Goal: Check status: Check status

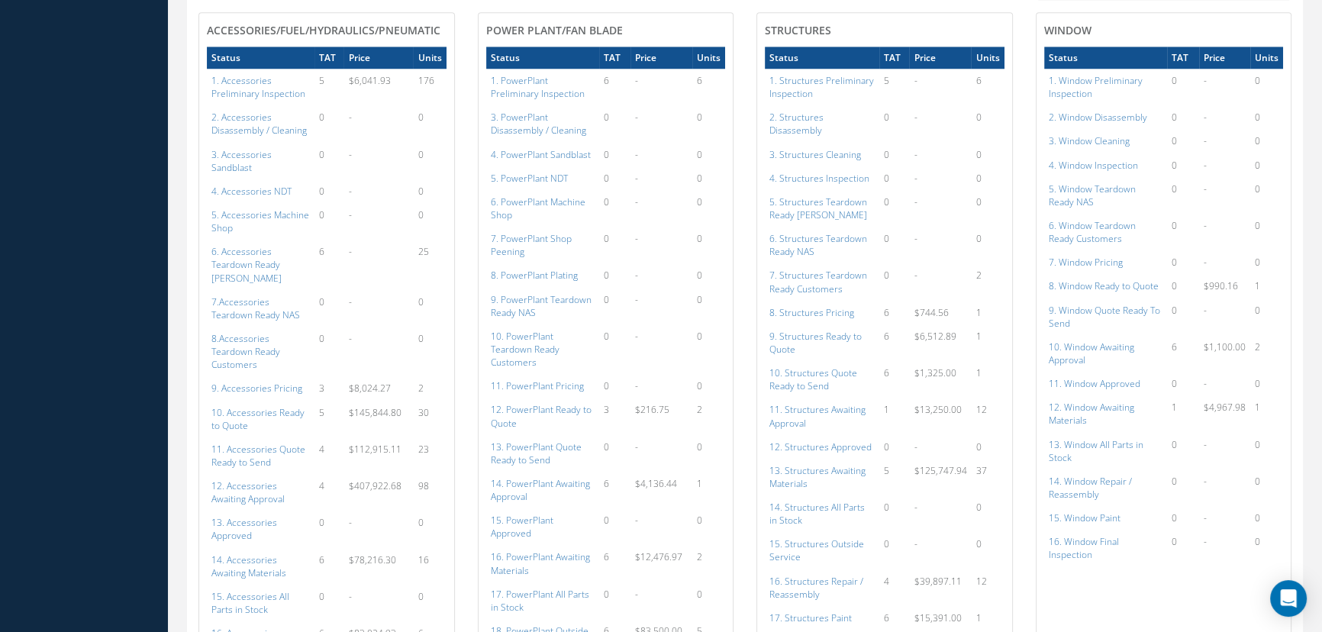
scroll to position [1804, 0]
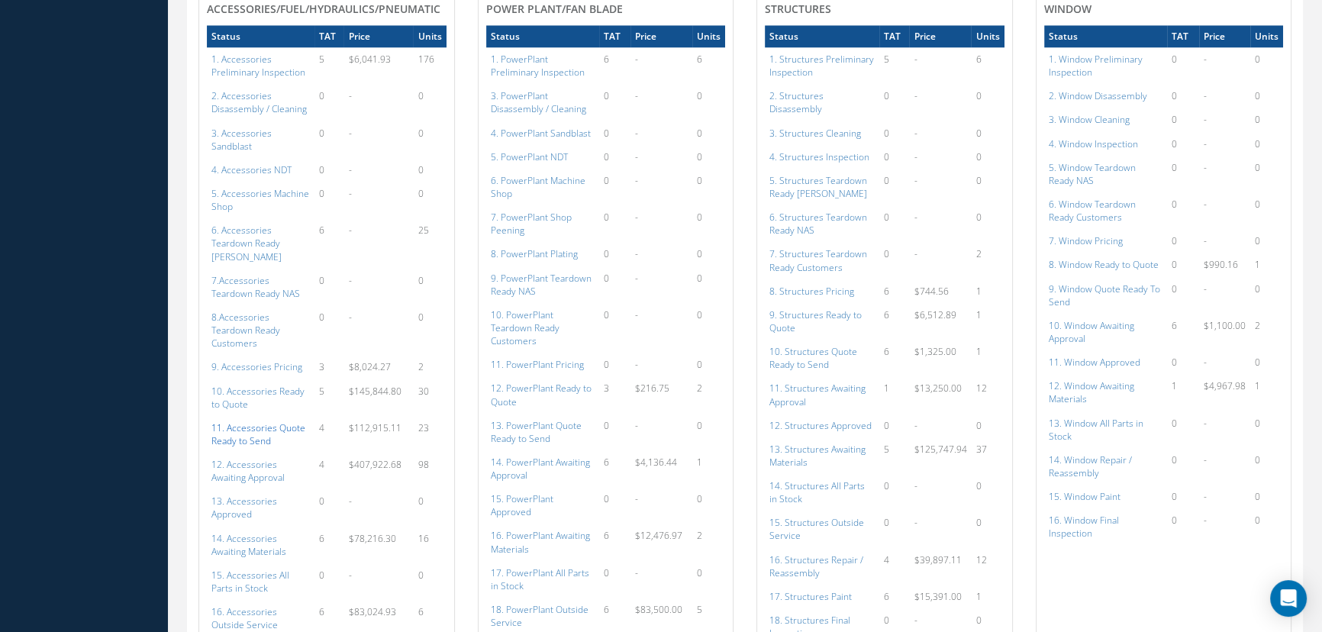
click at [273, 421] on a=111&excludeInternalCustomer=false&excludeInvoicedOrClosed=true&shop_id=14&filtersHidded"] "11. Accessories Quote Ready to Send" at bounding box center [259, 434] width 94 height 26
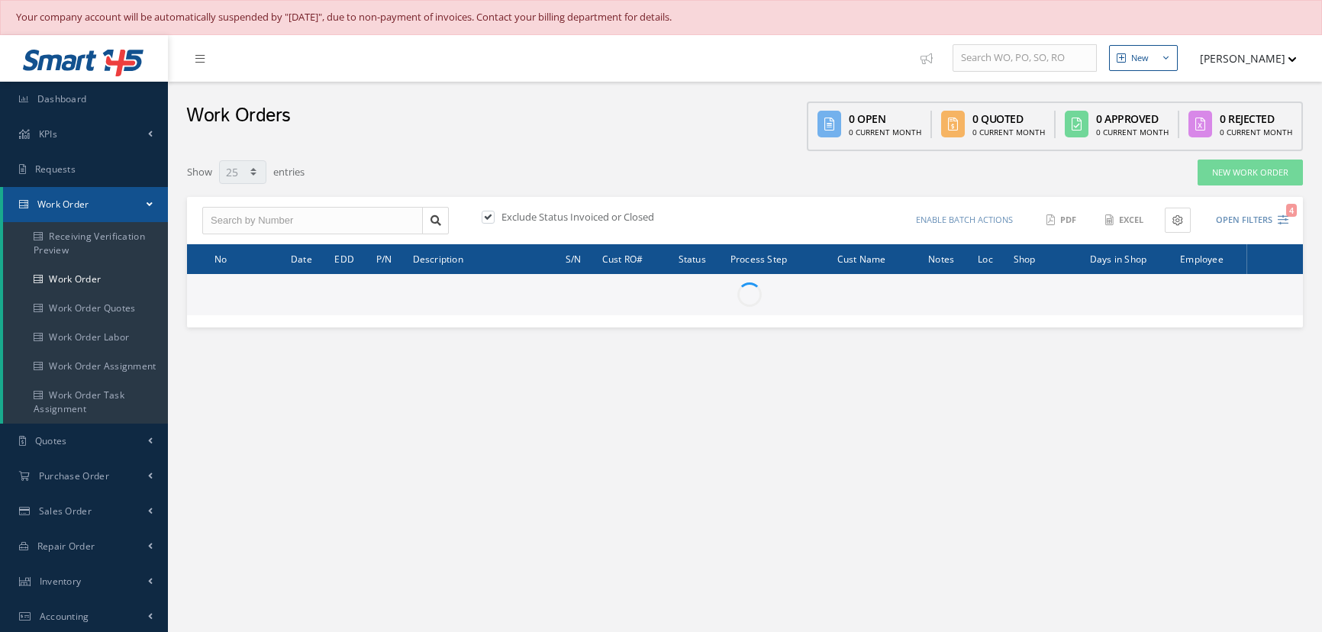
select select "25"
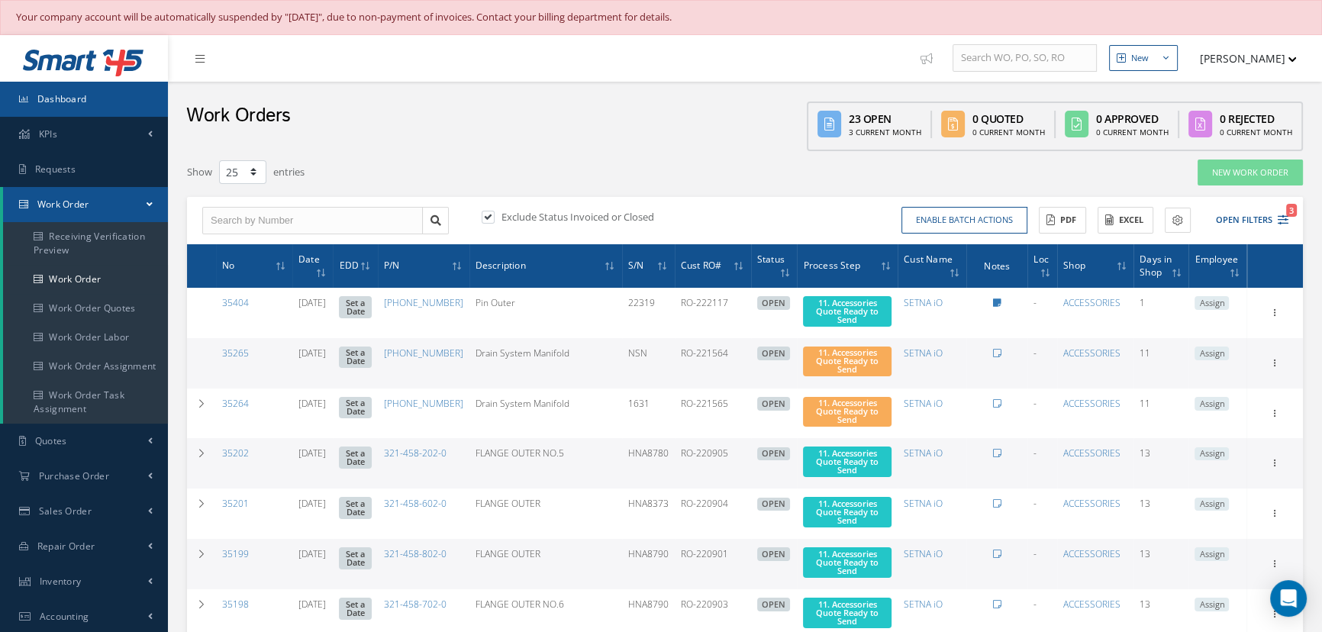
click at [84, 103] on span "Dashboard" at bounding box center [62, 98] width 50 height 13
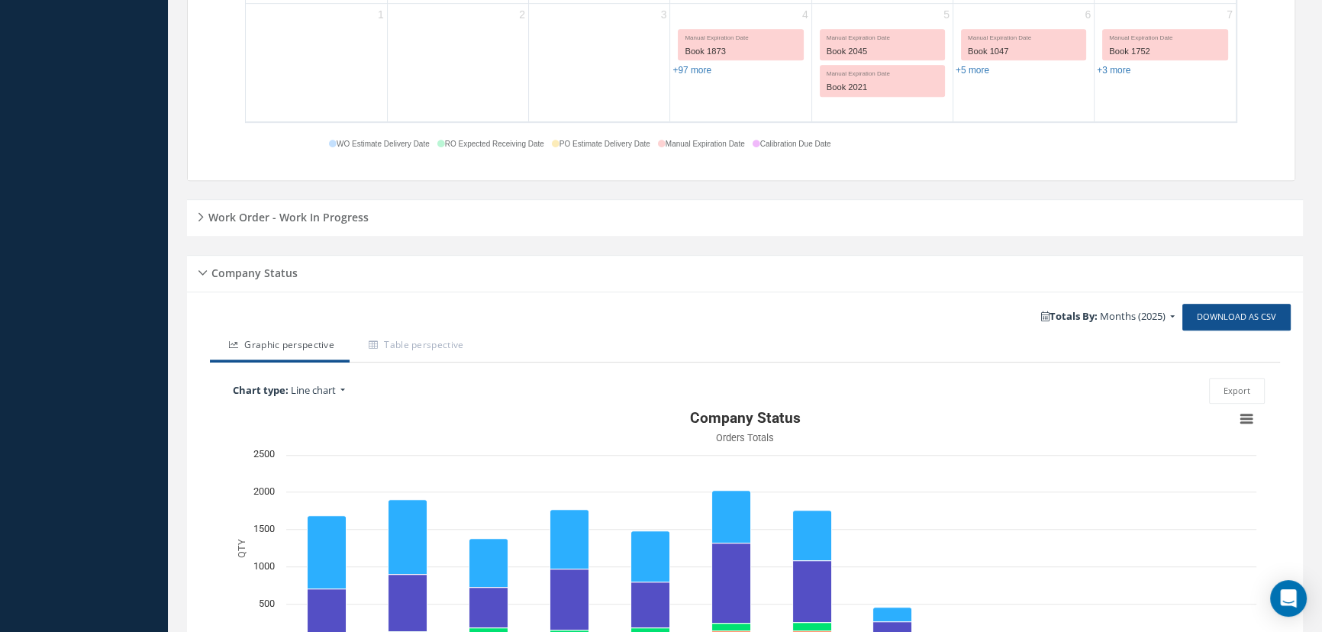
scroll to position [945, 0]
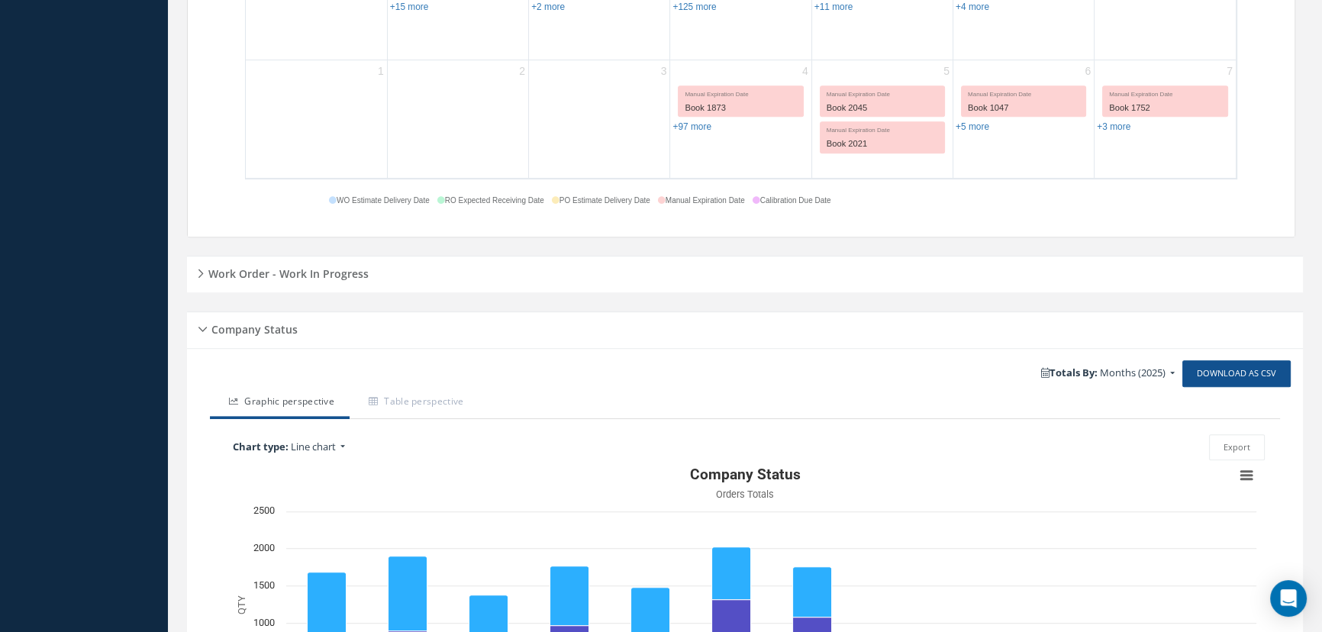
click at [301, 275] on h5 "Work Order - Work In Progress" at bounding box center [286, 272] width 165 height 18
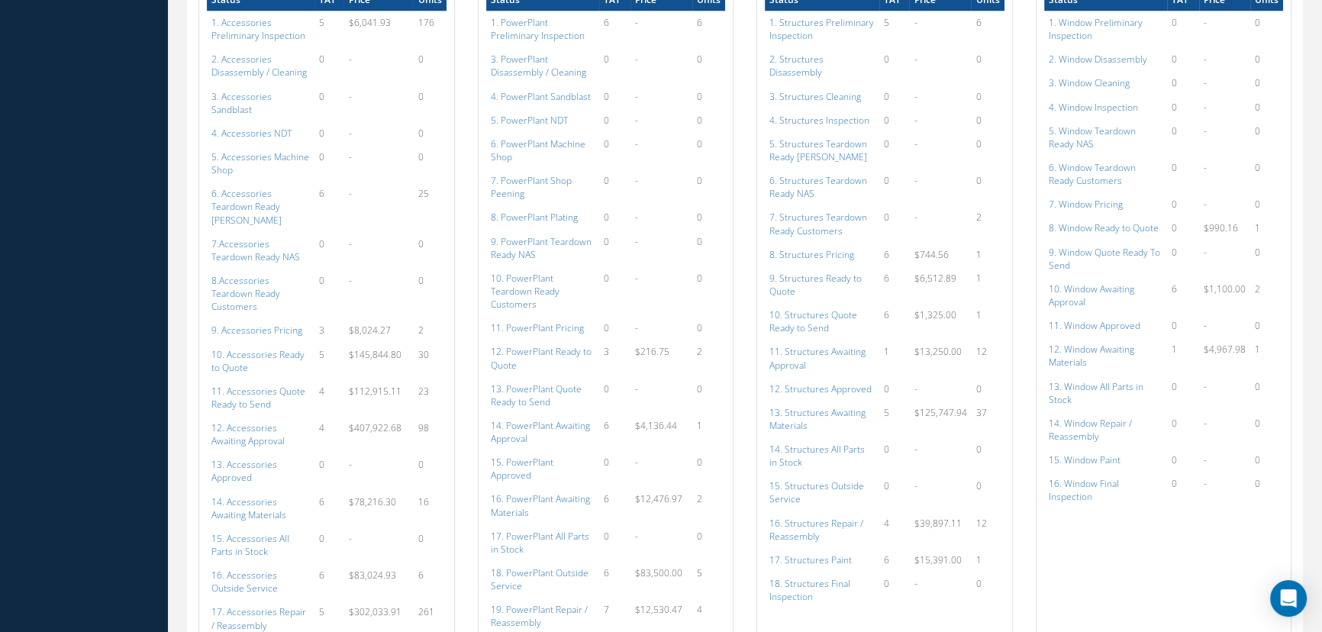
scroll to position [1848, 0]
